Goal: Task Accomplishment & Management: Manage account settings

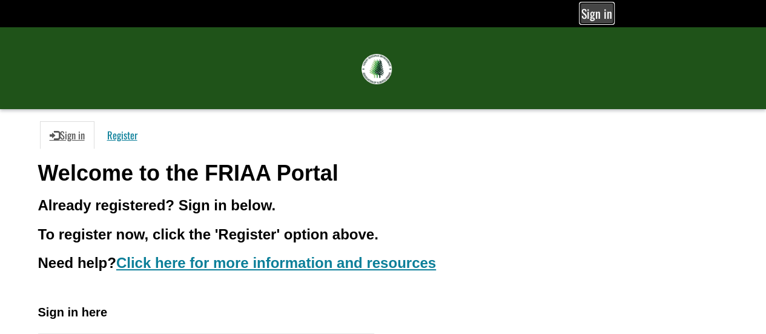
drag, startPoint x: 0, startPoint y: 0, endPoint x: 591, endPoint y: 10, distance: 590.9
click at [591, 10] on link "Sign in" at bounding box center [597, 13] width 32 height 19
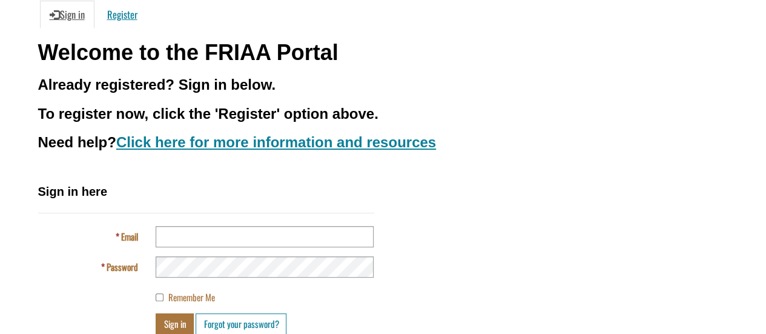
scroll to position [121, 0]
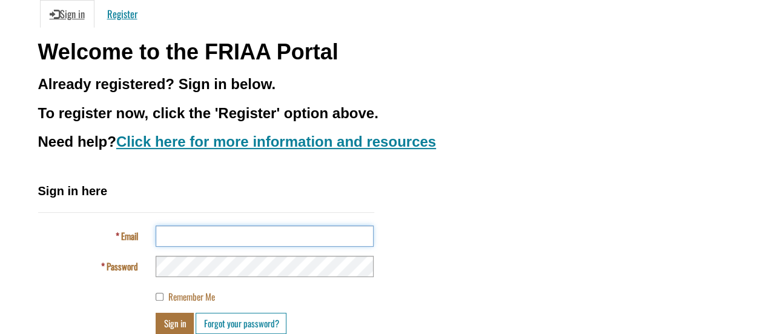
click at [249, 237] on input "Email" at bounding box center [265, 235] width 218 height 21
type input "**********"
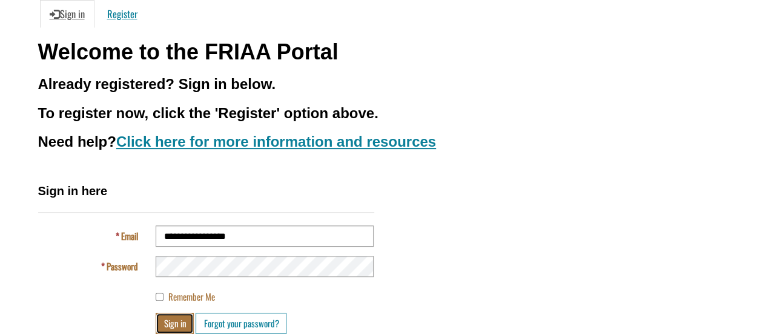
click at [180, 321] on button "Sign in" at bounding box center [175, 322] width 38 height 21
